Goal: Task Accomplishment & Management: Complete application form

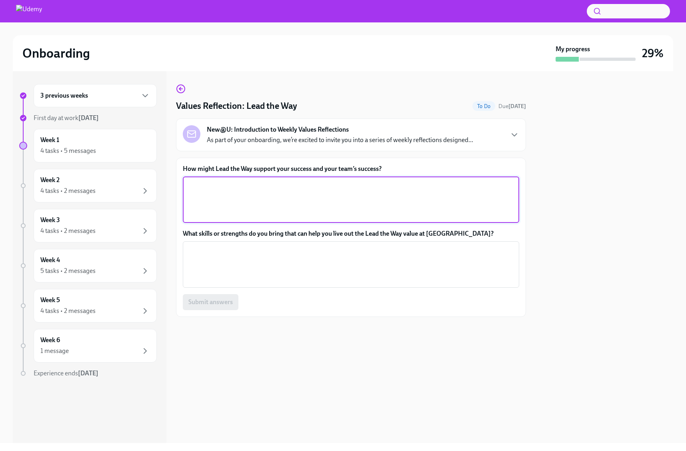
click at [244, 189] on textarea "How might Lead the Way support your success and your team’s success?" at bounding box center [351, 199] width 327 height 38
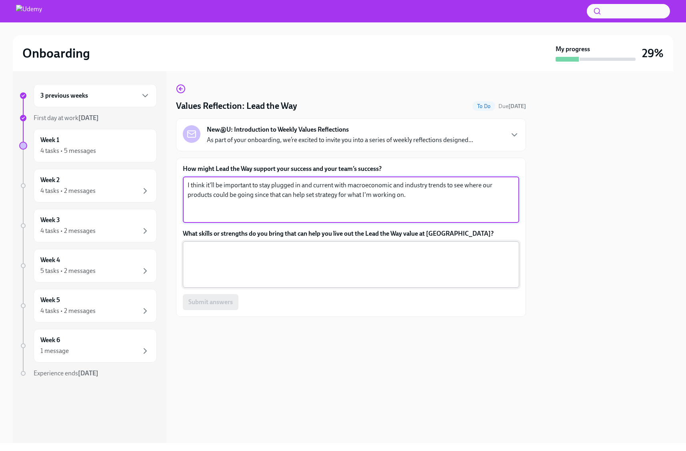
type textarea "I think it'll be important to stay plugged in and current with macroeconomic an…"
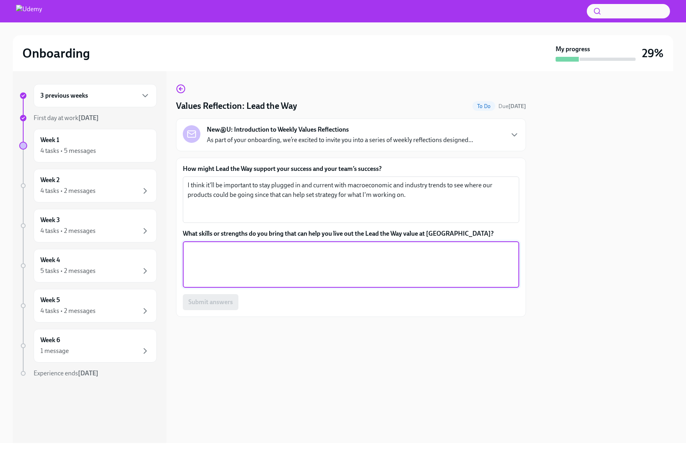
click at [340, 266] on textarea "What skills or strengths do you bring that can help you live out the Lead the W…" at bounding box center [351, 264] width 327 height 38
type textarea "One of my"
type textarea "I'm good at learning fast, and picking up on thingsm"
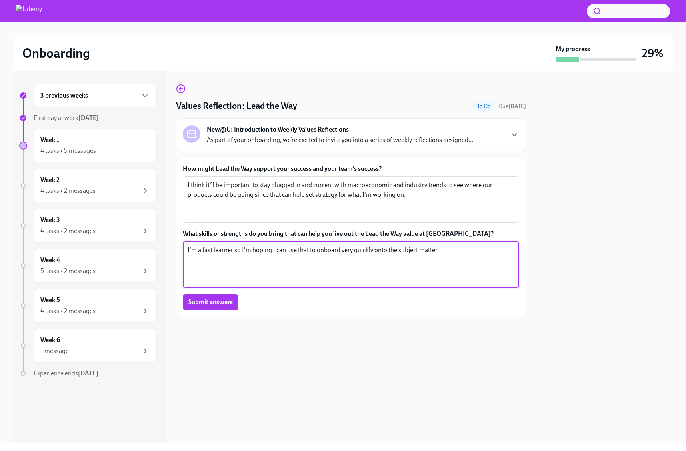
type textarea "I'm a fast learner so I'm hoping I can use that to onboard very quickly onto th…"
click at [198, 310] on div "How might Lead the Way support your success and your team’s success? I think it…" at bounding box center [351, 237] width 350 height 159
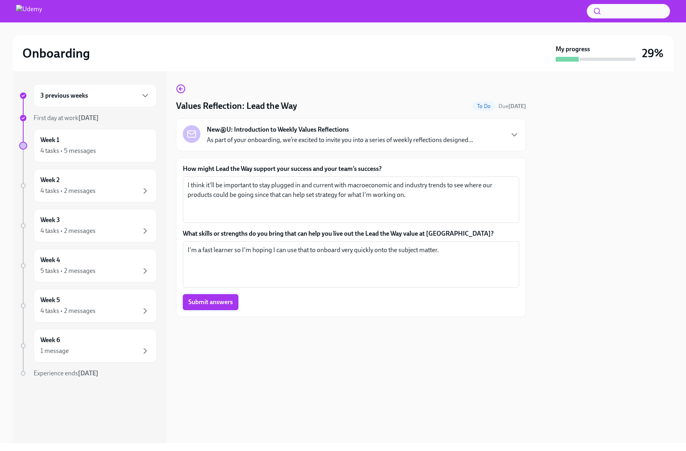
click at [208, 308] on button "Submit answers" at bounding box center [211, 302] width 56 height 16
click at [80, 143] on div "Week 1 4 tasks • 5 messages Complete" at bounding box center [95, 146] width 110 height 20
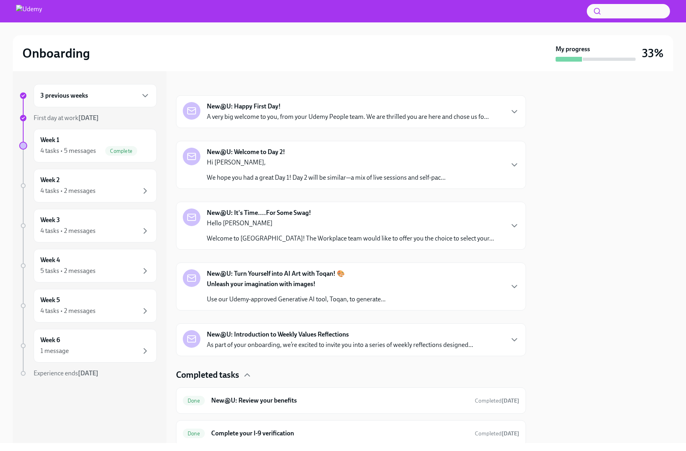
scroll to position [108, 0]
click at [240, 297] on p "Use our Udemy-approved Generative AI tool, Toqan, to generate..." at bounding box center [296, 299] width 179 height 9
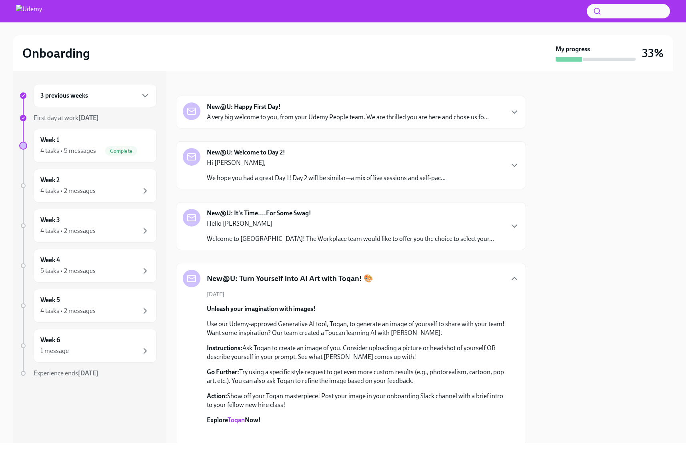
scroll to position [284, 0]
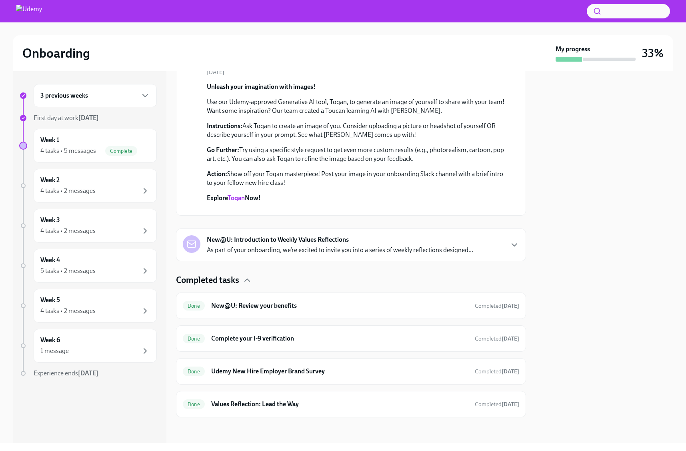
click at [238, 254] on p "As part of your onboarding, we’re excited to invite you into a series of weekly…" at bounding box center [340, 250] width 266 height 9
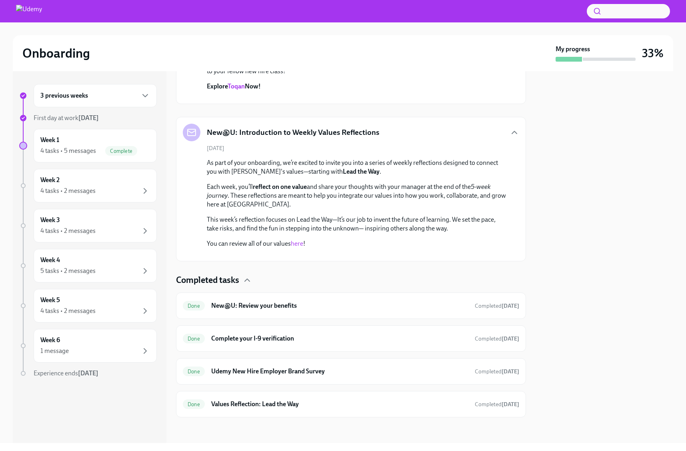
scroll to position [615, 0]
click at [88, 172] on div "Week 2 4 tasks • 2 messages" at bounding box center [95, 186] width 123 height 34
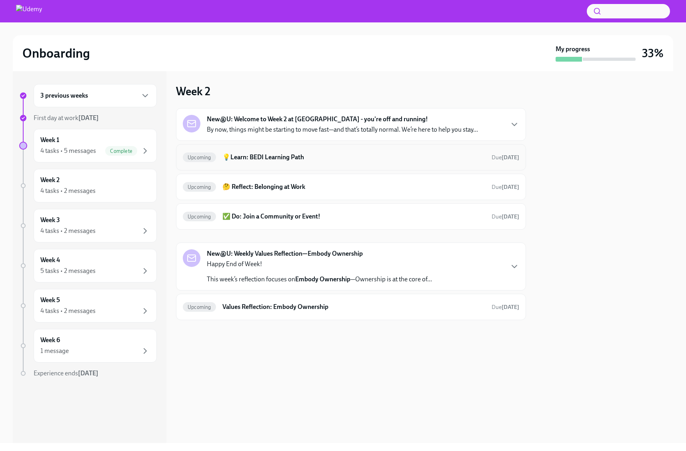
click at [280, 154] on h6 "💡Learn: BEDI Learning Path" at bounding box center [353, 157] width 263 height 9
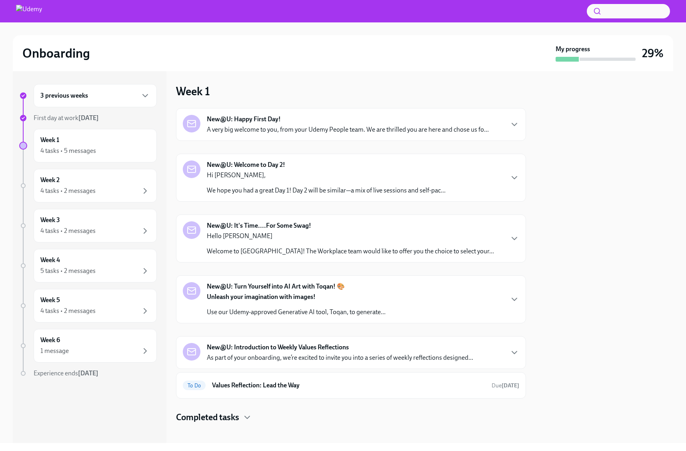
click at [278, 233] on p "Hello [PERSON_NAME]" at bounding box center [350, 236] width 287 height 9
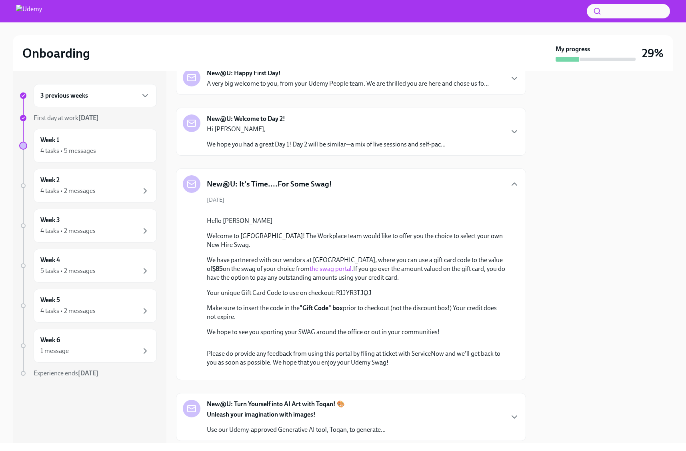
scroll to position [46, 0]
click at [355, 297] on p "Your unique Gift Card Code to use on checkout: R1JYR3TJQJ" at bounding box center [357, 292] width 300 height 9
copy p "R1JYR3TJQJ"
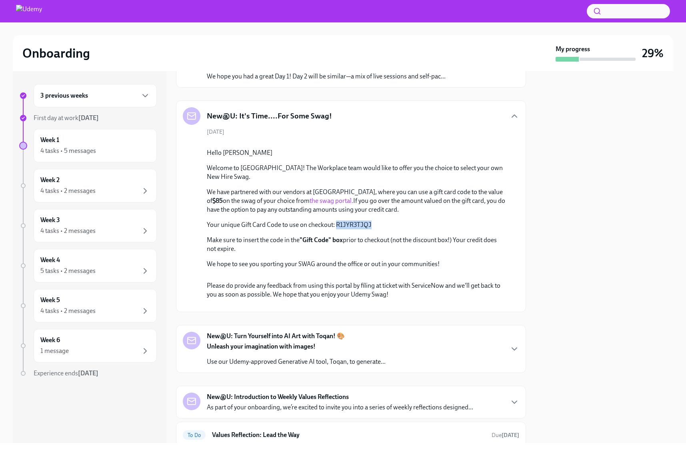
scroll to position [114, 0]
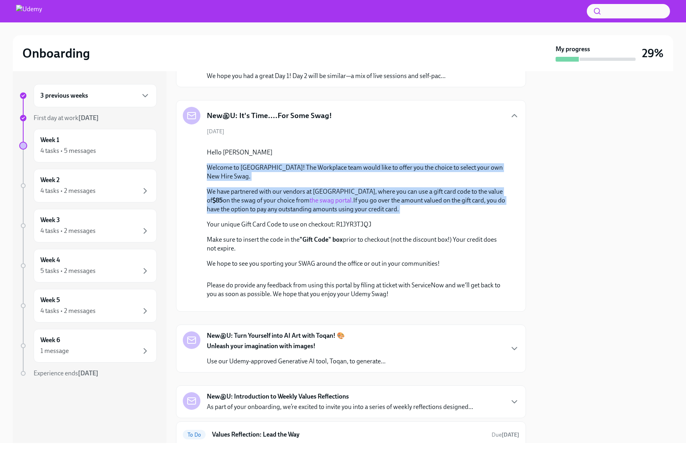
drag, startPoint x: 207, startPoint y: 254, endPoint x: 224, endPoint y: 295, distance: 44.3
click at [224, 268] on div "Hello [PERSON_NAME] Welcome to Udemy! The Workplace team would like to offer yo…" at bounding box center [357, 208] width 300 height 120
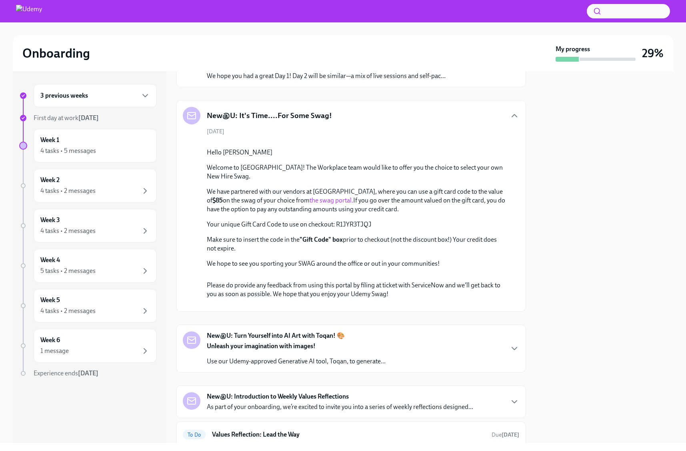
click at [231, 214] on p "We have partnered with our vendors at [GEOGRAPHIC_DATA], where you can use a gi…" at bounding box center [357, 200] width 300 height 26
click at [229, 259] on div "Hello [PERSON_NAME] Welcome to Udemy! The Workplace team would like to offer yo…" at bounding box center [357, 208] width 300 height 120
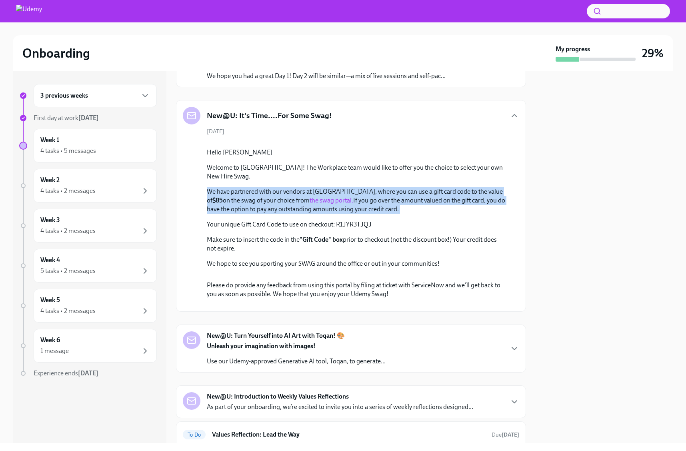
click at [229, 259] on div "Hello [PERSON_NAME] Welcome to Udemy! The Workplace team would like to offer yo…" at bounding box center [357, 208] width 300 height 120
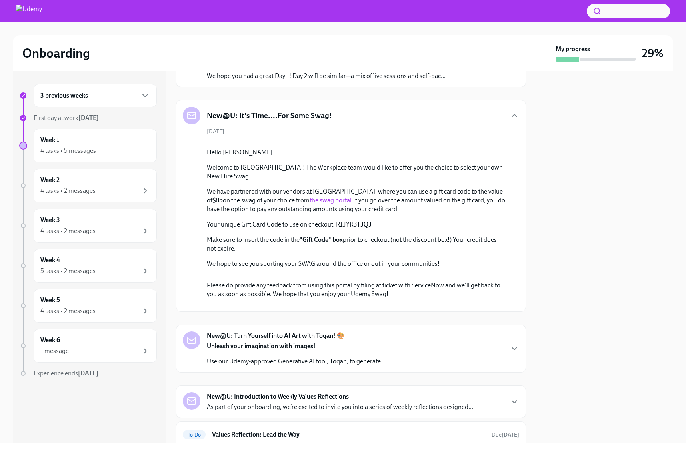
click at [246, 181] on p "Welcome to [GEOGRAPHIC_DATA]! The Workplace team would like to offer you the ch…" at bounding box center [357, 172] width 300 height 18
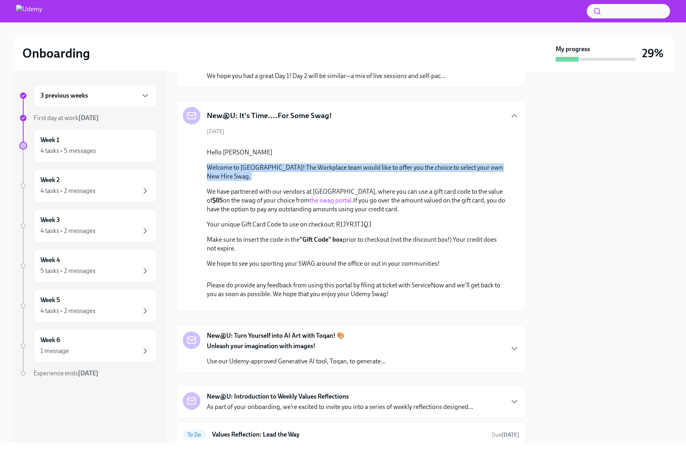
click at [246, 181] on p "Welcome to [GEOGRAPHIC_DATA]! The Workplace team would like to offer you the ch…" at bounding box center [357, 172] width 300 height 18
click at [250, 181] on p "Welcome to [GEOGRAPHIC_DATA]! The Workplace team would like to offer you the ch…" at bounding box center [357, 172] width 300 height 18
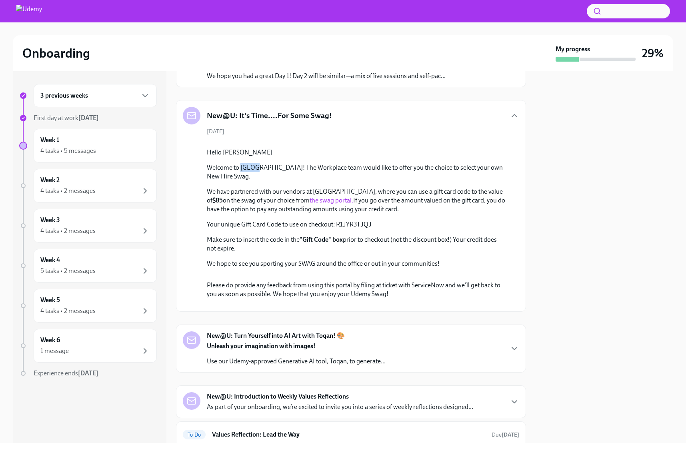
click at [250, 181] on p "Welcome to [GEOGRAPHIC_DATA]! The Workplace team would like to offer you the ch…" at bounding box center [357, 172] width 300 height 18
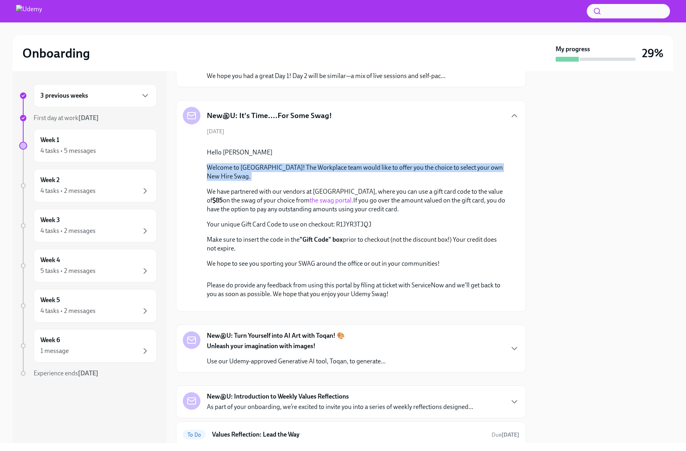
click at [250, 181] on p "Welcome to [GEOGRAPHIC_DATA]! The Workplace team would like to offer you the ch…" at bounding box center [357, 172] width 300 height 18
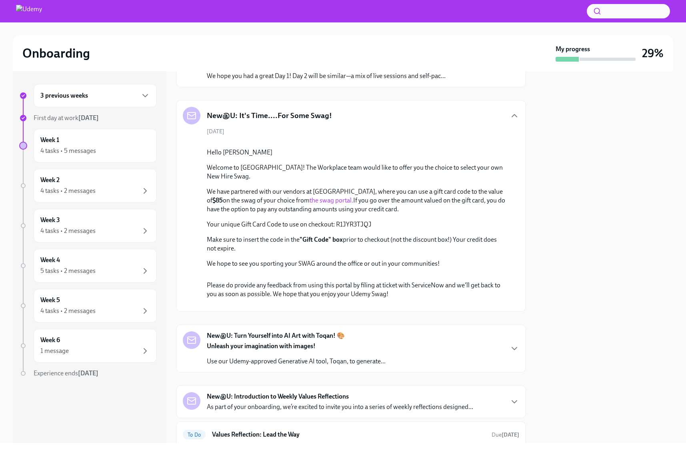
click at [220, 214] on p "We have partnered with our vendors at [GEOGRAPHIC_DATA], where you can use a gi…" at bounding box center [357, 200] width 300 height 26
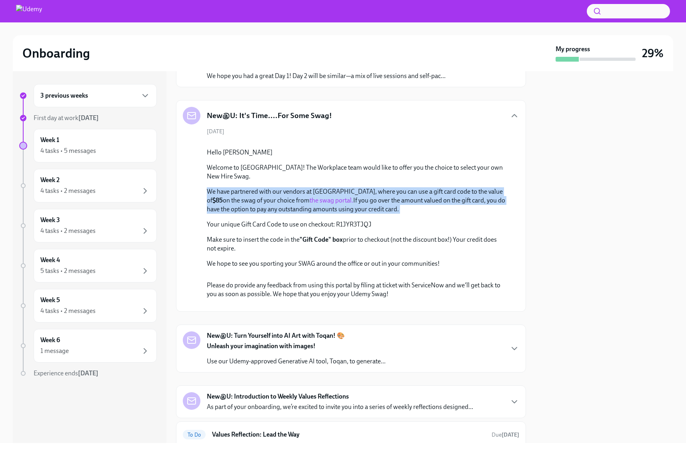
click at [220, 214] on p "We have partnered with our vendors at [GEOGRAPHIC_DATA], where you can use a gi…" at bounding box center [357, 200] width 300 height 26
click at [222, 214] on p "We have partnered with our vendors at [GEOGRAPHIC_DATA], where you can use a gi…" at bounding box center [357, 200] width 300 height 26
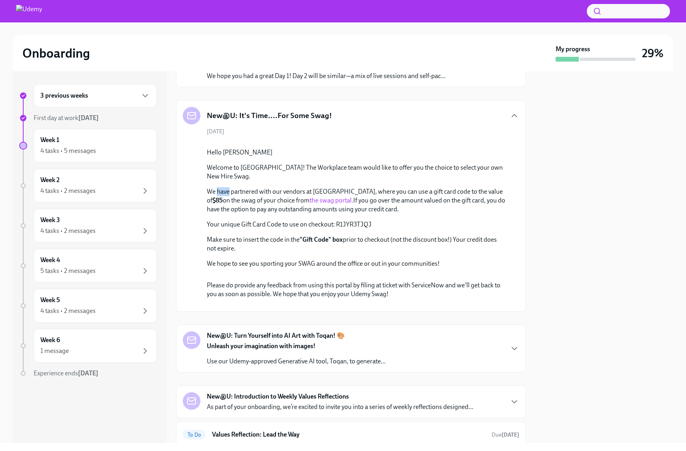
click at [222, 214] on p "We have partnered with our vendors at [GEOGRAPHIC_DATA], where you can use a gi…" at bounding box center [357, 200] width 300 height 26
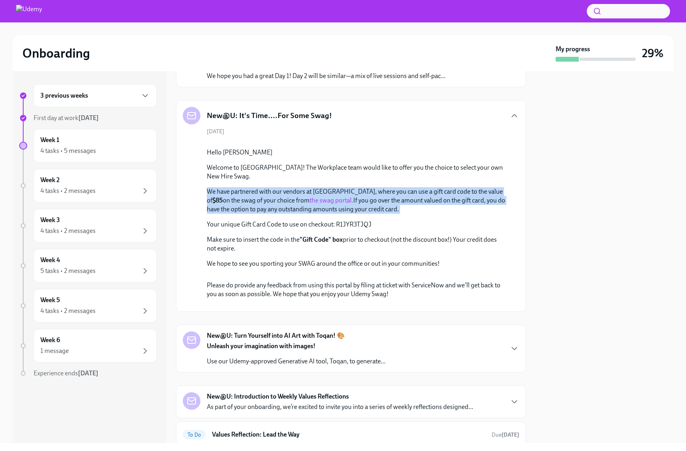
click at [222, 214] on p "We have partnered with our vendors at [GEOGRAPHIC_DATA], where you can use a gi…" at bounding box center [357, 200] width 300 height 26
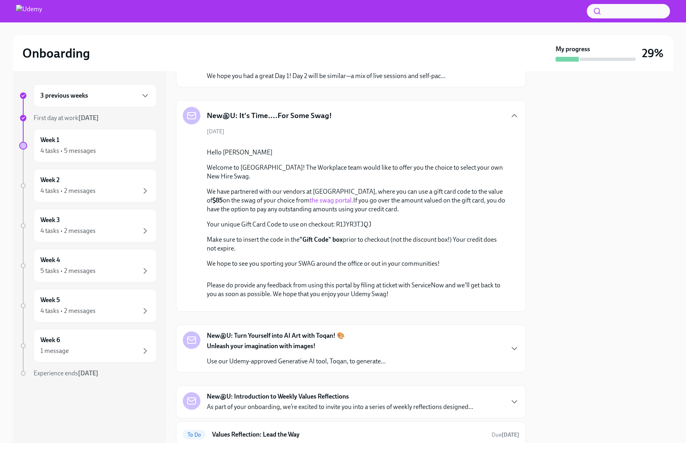
click at [310, 204] on link "the swag portal." at bounding box center [332, 200] width 44 height 8
drag, startPoint x: 254, startPoint y: 284, endPoint x: 268, endPoint y: 300, distance: 21.6
click at [268, 268] on div "Hello [PERSON_NAME] Welcome to Udemy! The Workplace team would like to offer yo…" at bounding box center [357, 208] width 300 height 120
click at [268, 229] on p "Your unique Gift Card Code to use on checkout: R1JYR3TJQJ" at bounding box center [357, 224] width 300 height 9
click at [252, 229] on p "Your unique Gift Card Code to use on checkout: R1JYR3TJQJ" at bounding box center [357, 224] width 300 height 9
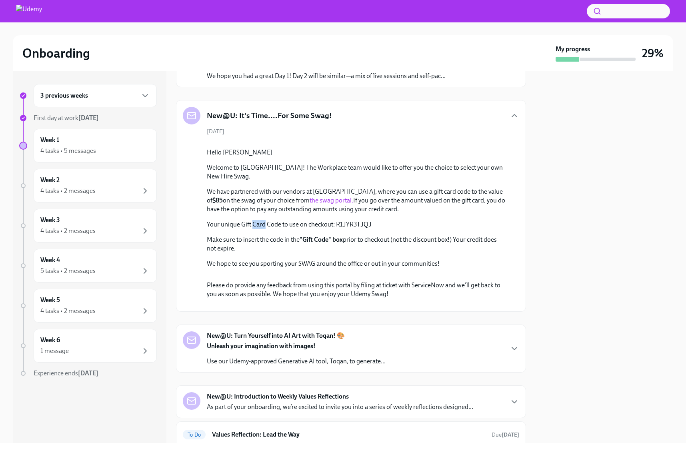
click at [252, 229] on p "Your unique Gift Card Code to use on checkout: R1JYR3TJQJ" at bounding box center [357, 224] width 300 height 9
click at [254, 253] on p "Make sure to insert the code in the "Gift Code" box prior to checkout (not the …" at bounding box center [357, 244] width 300 height 18
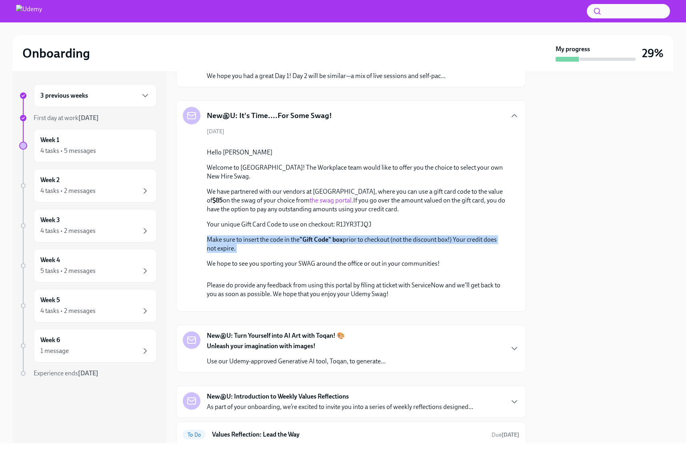
click at [254, 253] on p "Make sure to insert the code in the "Gift Code" box prior to checkout (not the …" at bounding box center [357, 244] width 300 height 18
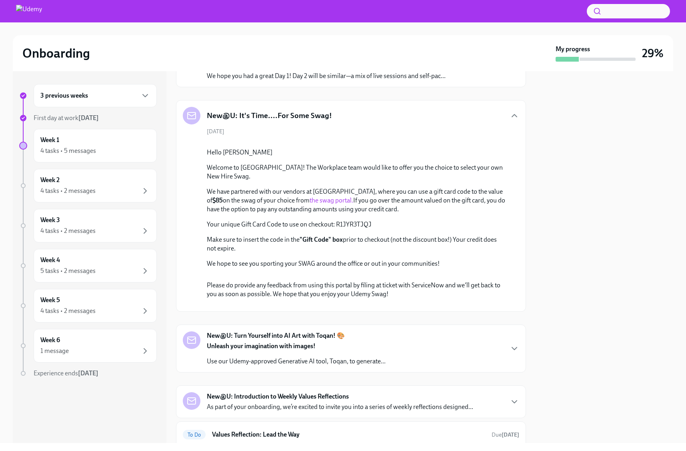
click at [265, 253] on p "Make sure to insert the code in the "Gift Code" box prior to checkout (not the …" at bounding box center [357, 244] width 300 height 18
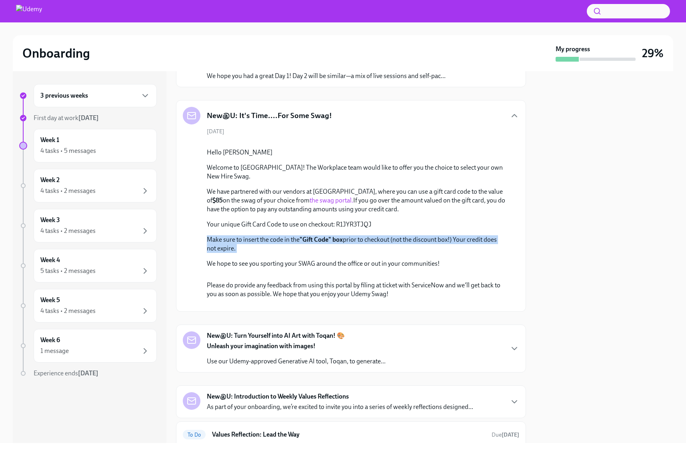
click at [265, 253] on p "Make sure to insert the code in the "Gift Code" box prior to checkout (not the …" at bounding box center [357, 244] width 300 height 18
click at [279, 253] on p "Make sure to insert the code in the "Gift Code" box prior to checkout (not the …" at bounding box center [357, 244] width 300 height 18
